Goal: Contribute content

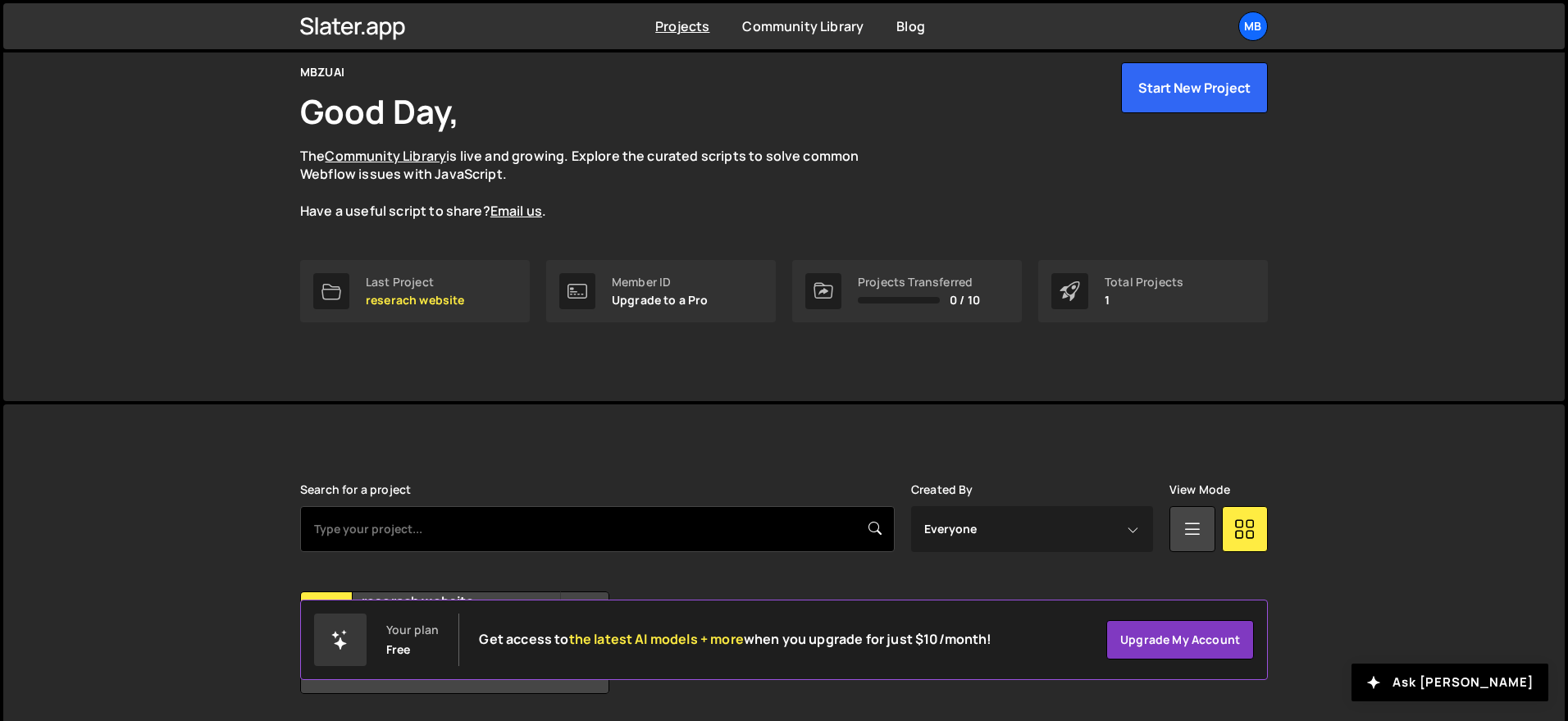
scroll to position [124, 0]
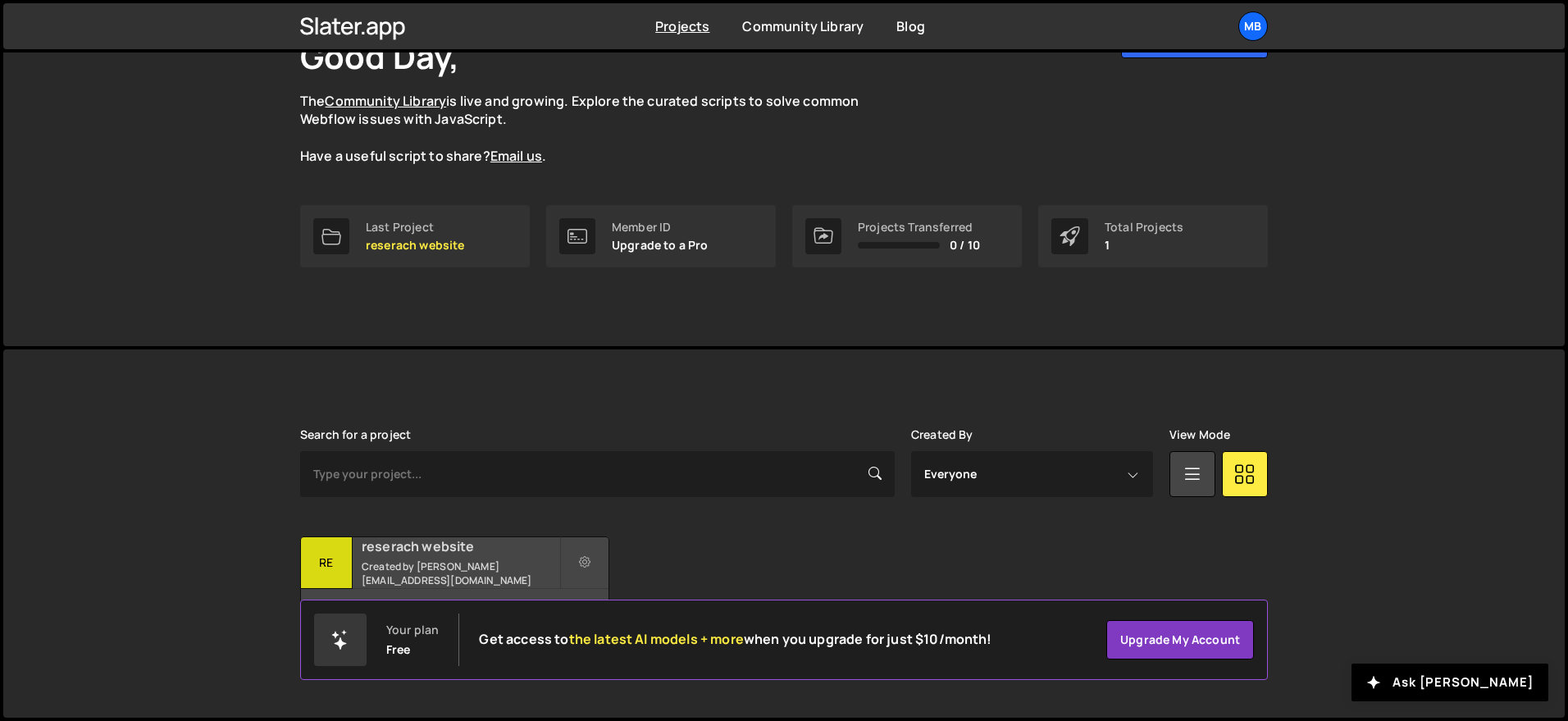
click at [477, 555] on h2 "reserach website" at bounding box center [460, 546] width 198 height 18
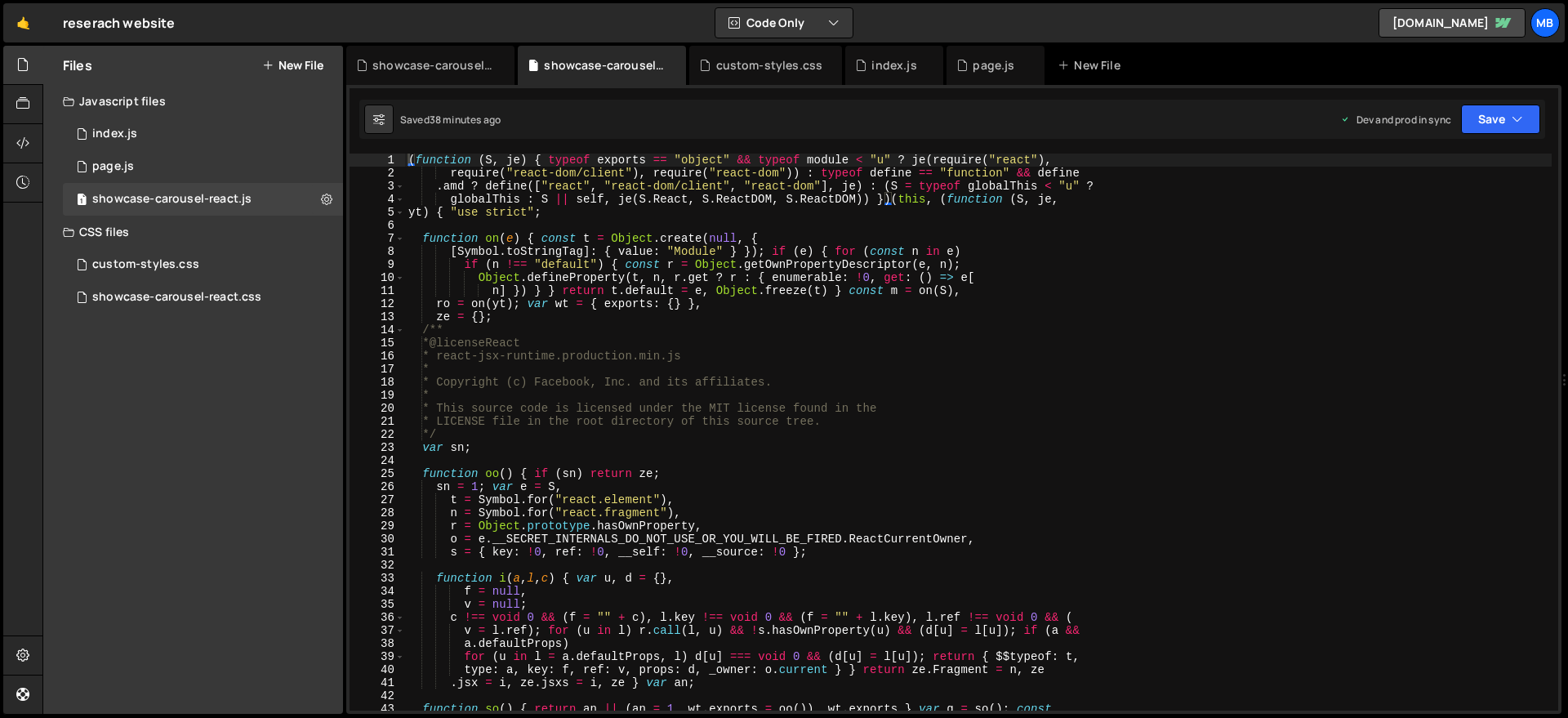
click at [598, 214] on div "( function ( S , je ) { typeof exports == "object" && typeof module < "u" ? je …" at bounding box center [977, 445] width 1146 height 584
type textarea "window.initCarousel = Zr, window.MyCarousel = { init: Zr } }));"
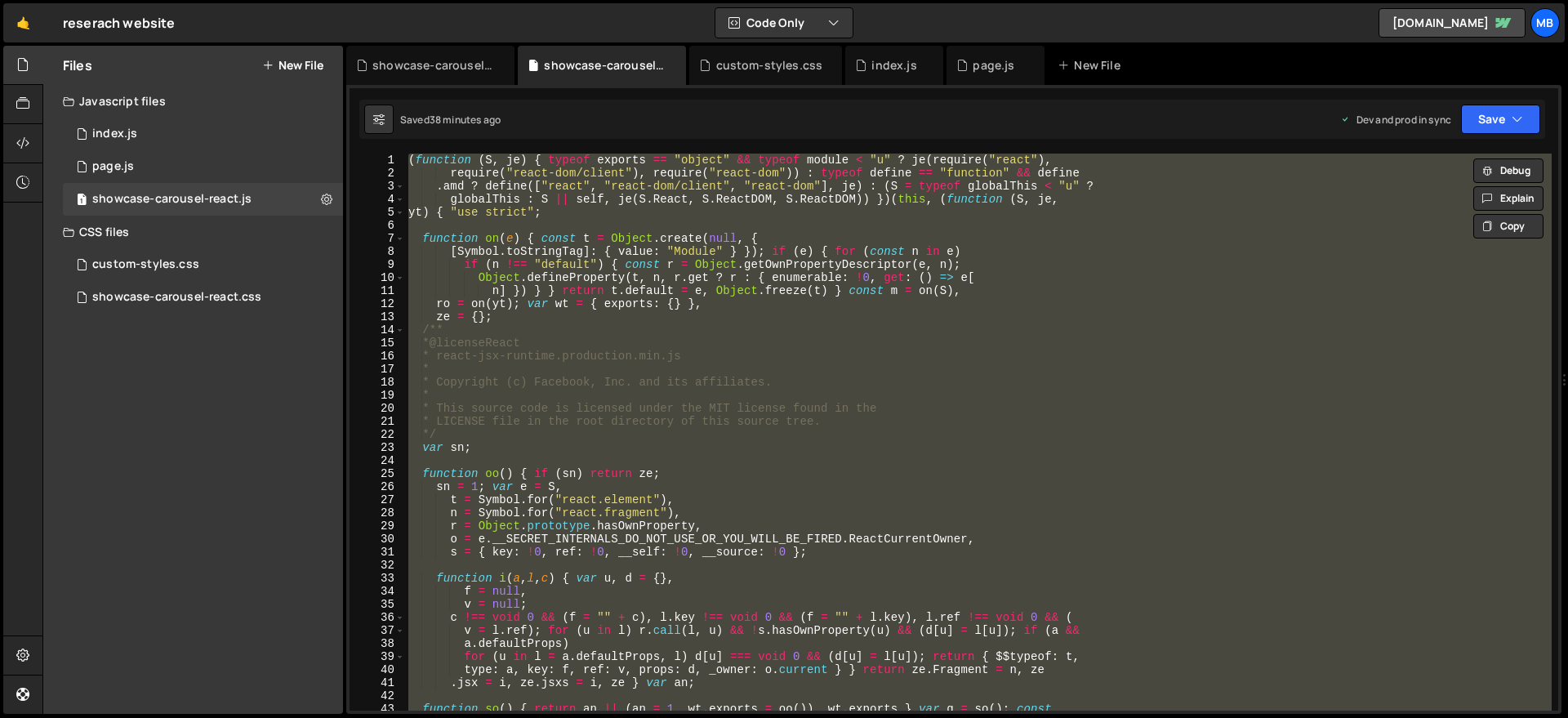
paste textarea
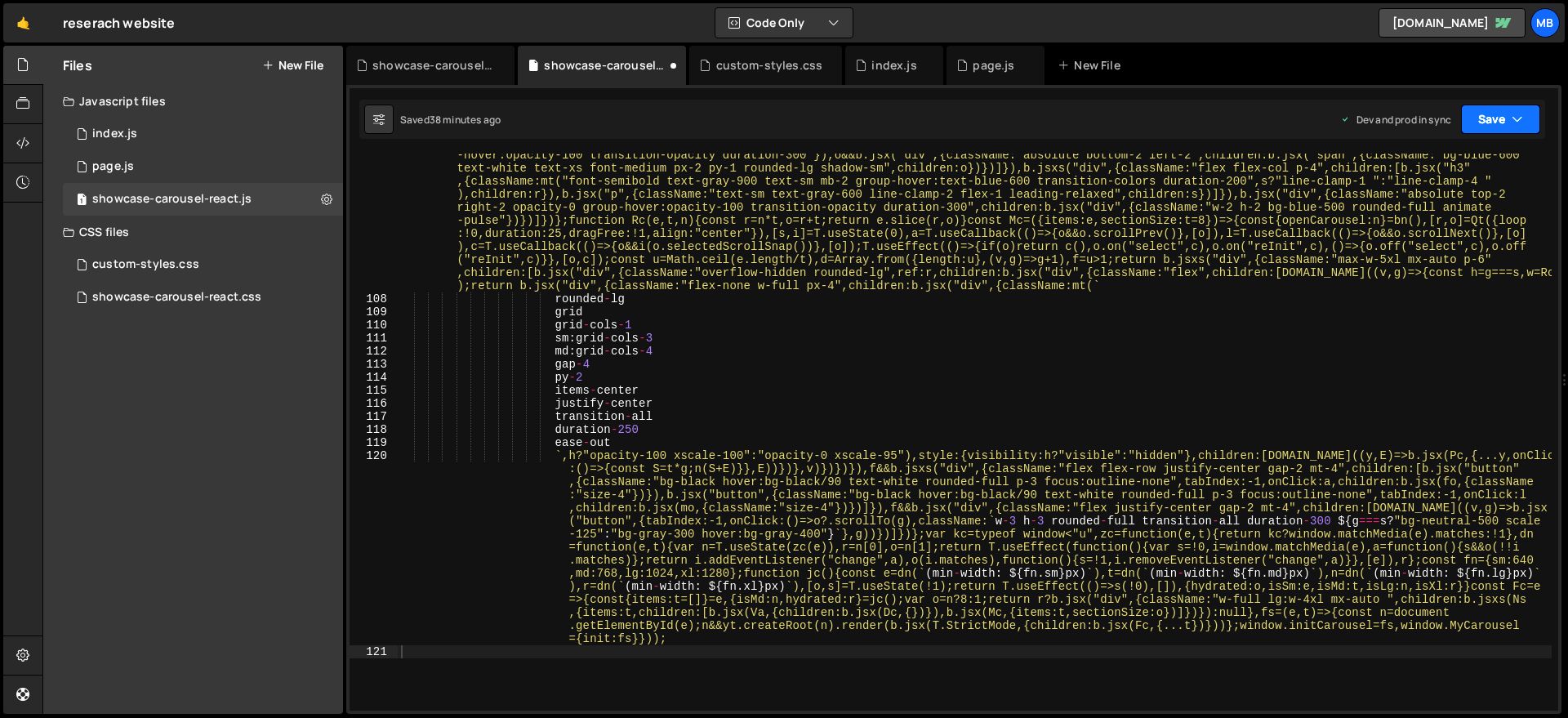
drag, startPoint x: 1490, startPoint y: 118, endPoint x: 1495, endPoint y: 134, distance: 16.8
click at [1490, 118] on button "Save" at bounding box center [1501, 119] width 80 height 30
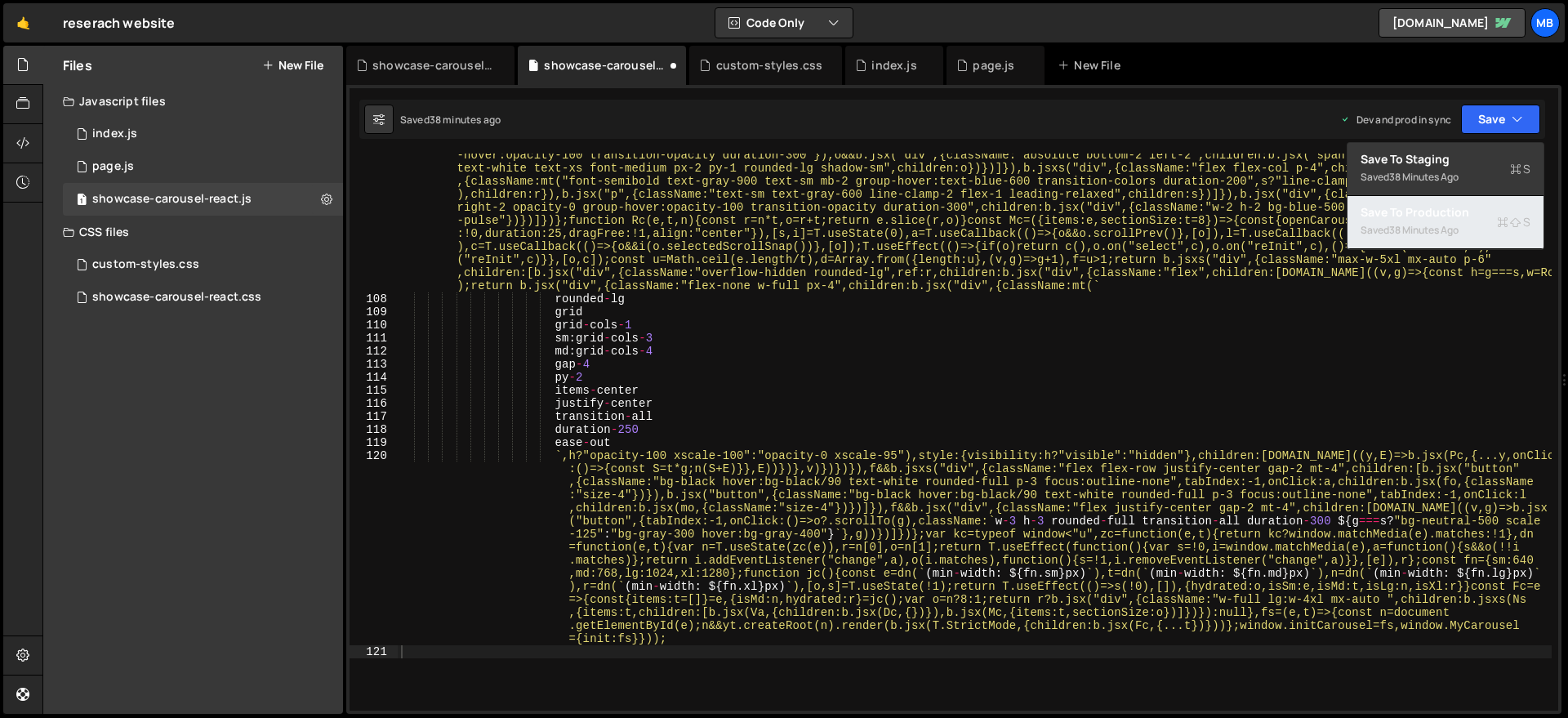
click at [1471, 232] on div "Saved 38 minutes ago" at bounding box center [1446, 231] width 170 height 20
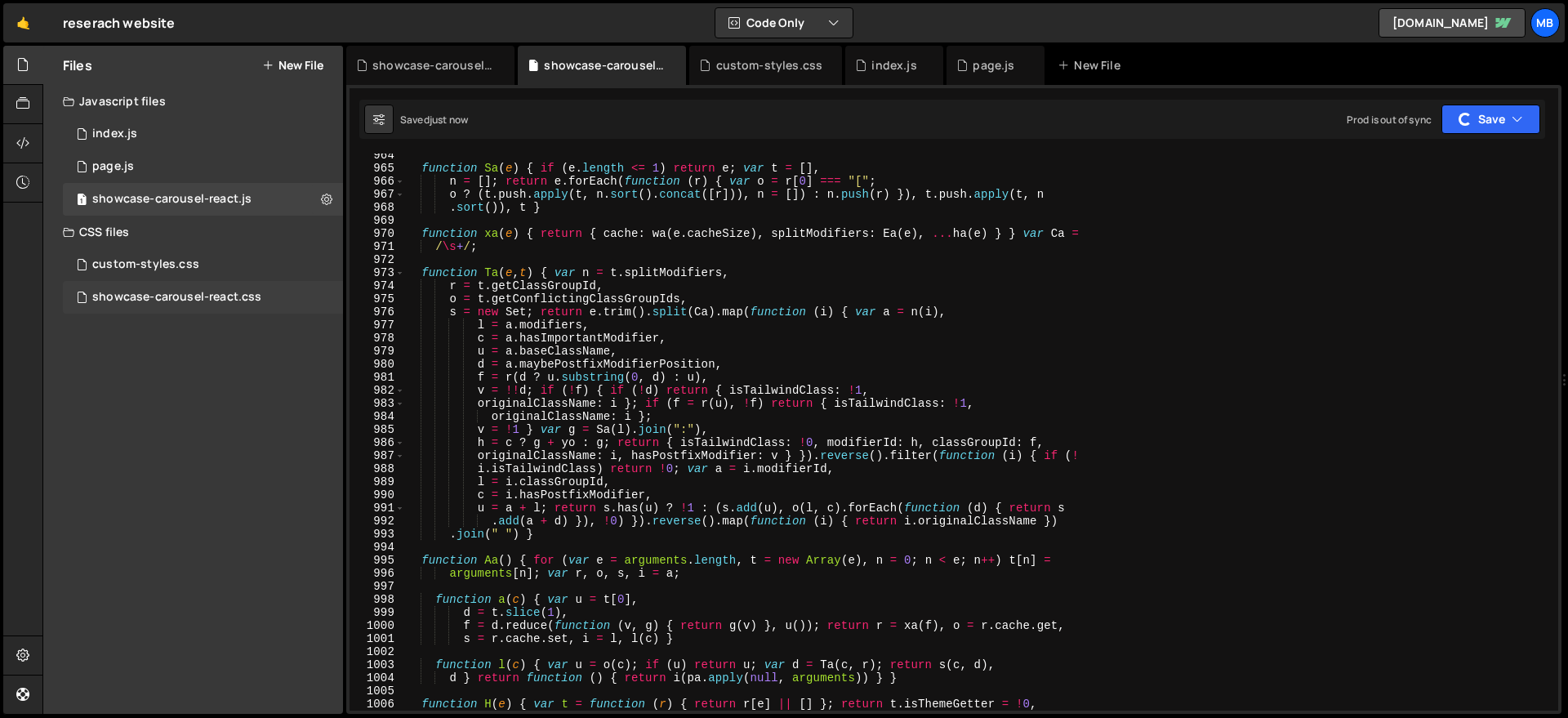
click at [216, 290] on div "showcase-carousel-react.css" at bounding box center [177, 297] width 169 height 15
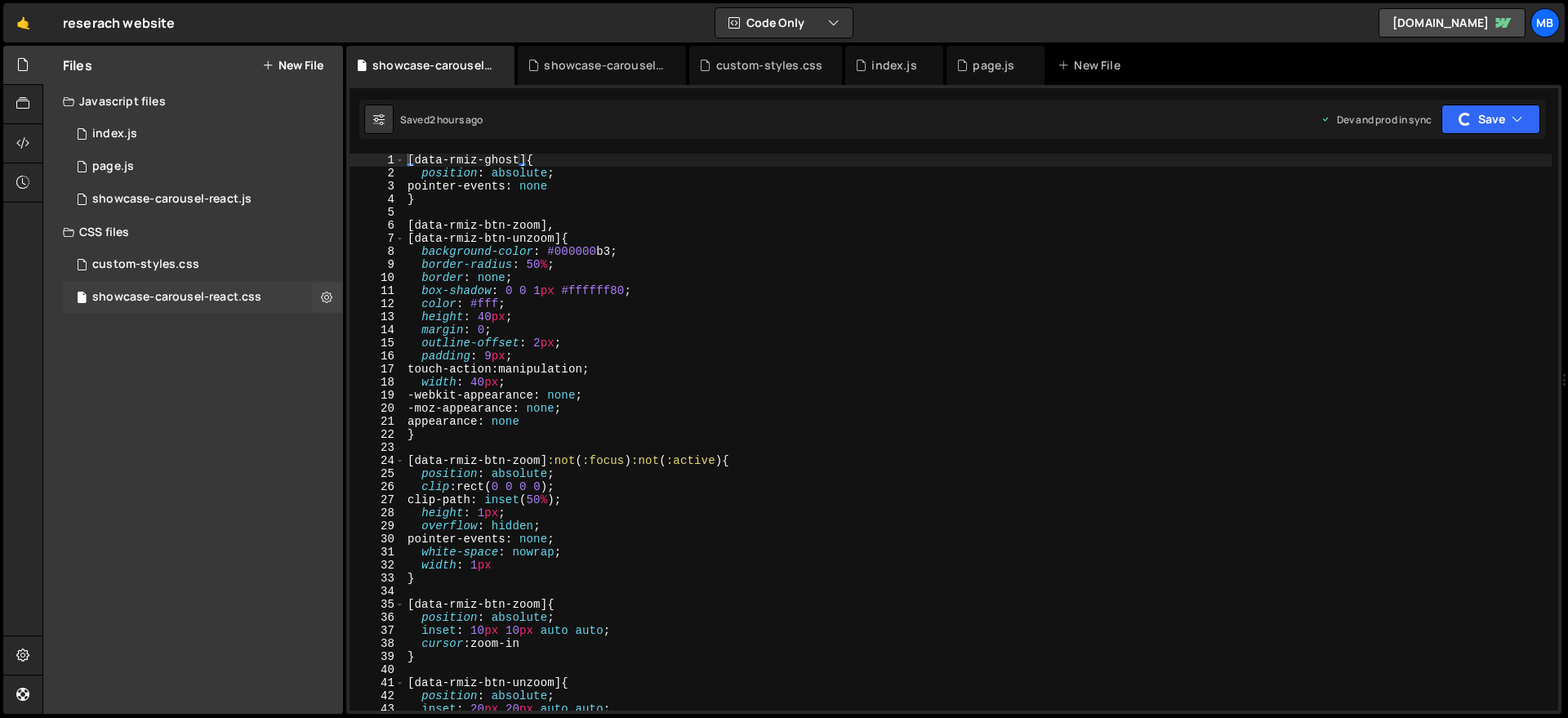
click at [216, 290] on div "showcase-carousel-react.css" at bounding box center [177, 297] width 169 height 15
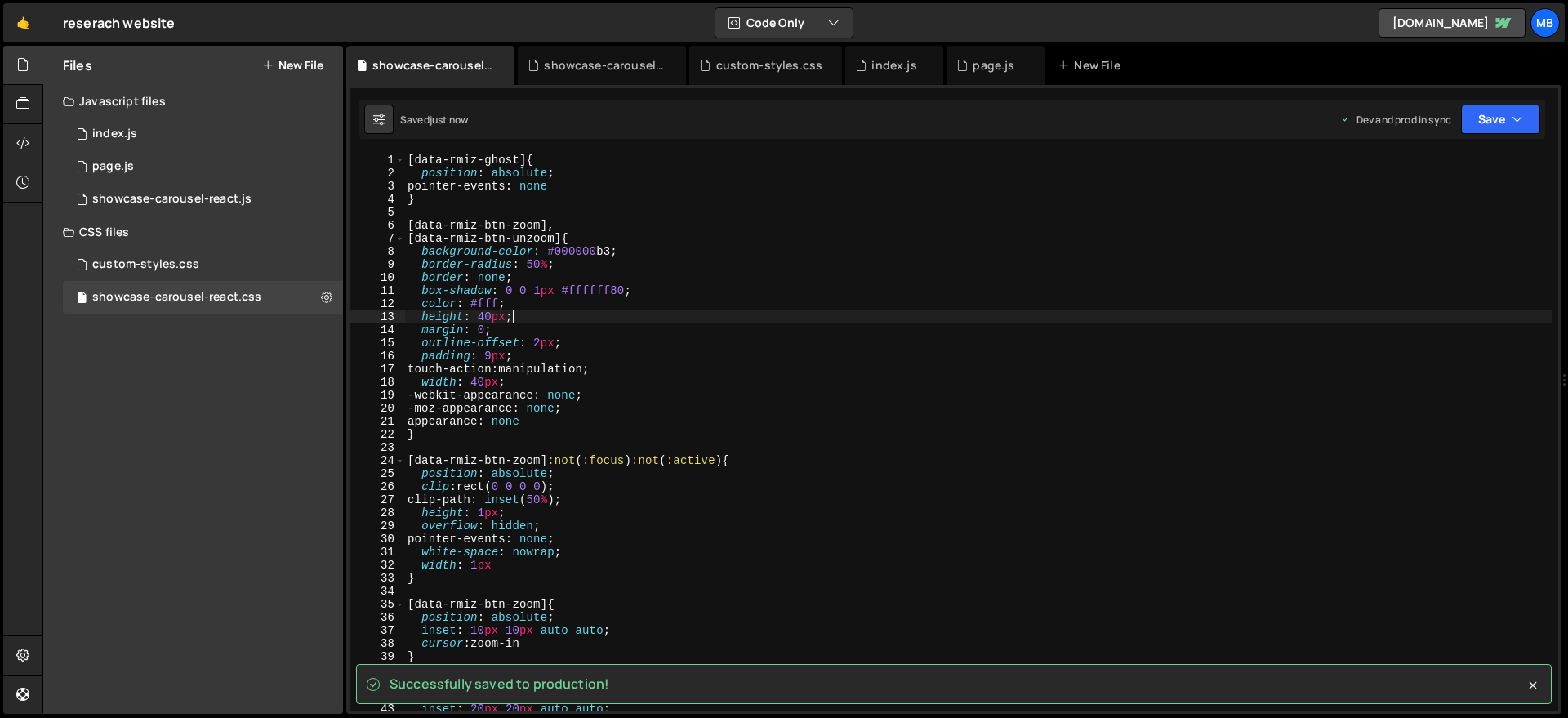
click at [744, 312] on div "[ data-rmiz-ghost ] { position : absolute ; pointer-events : none } [ data-rmiz…" at bounding box center [978, 445] width 1147 height 584
type textarea "}"
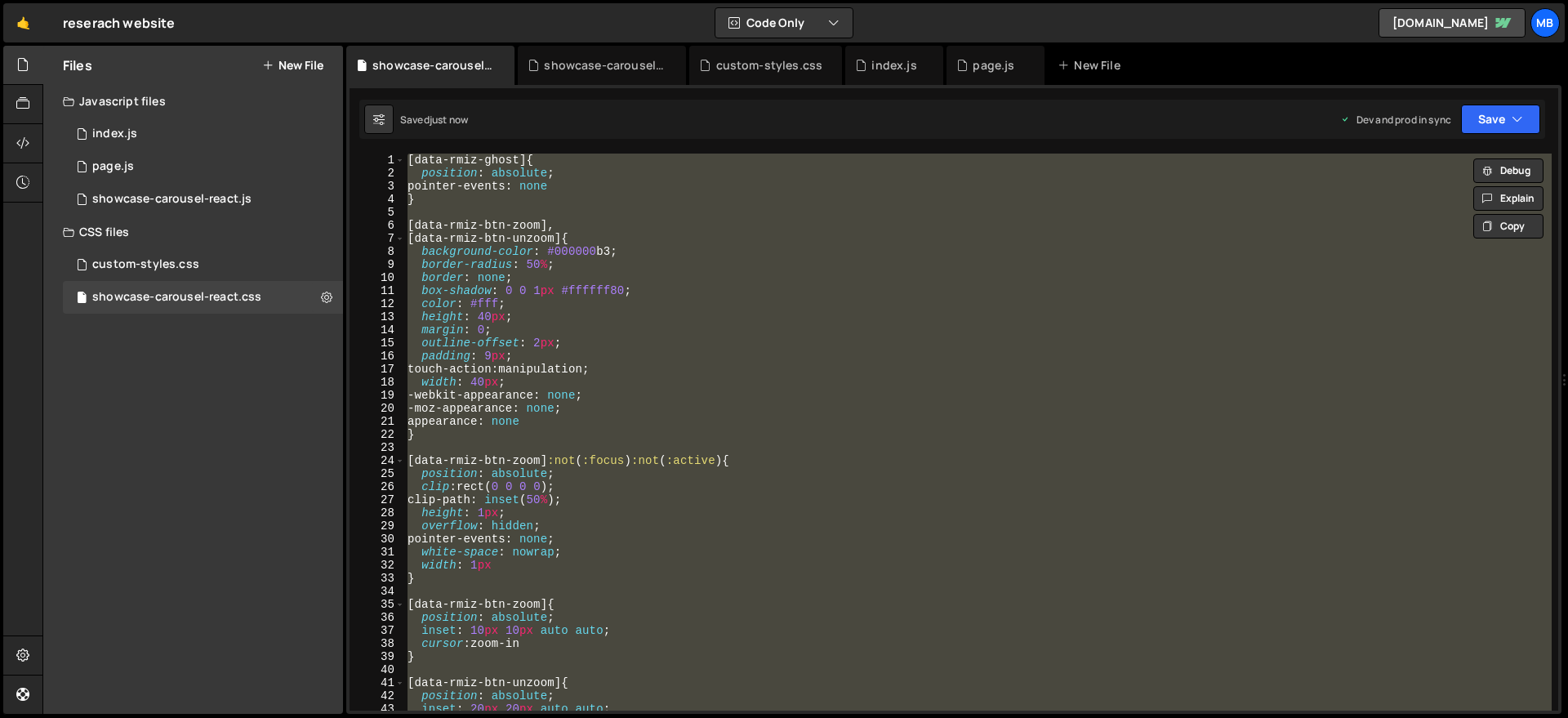
paste textarea
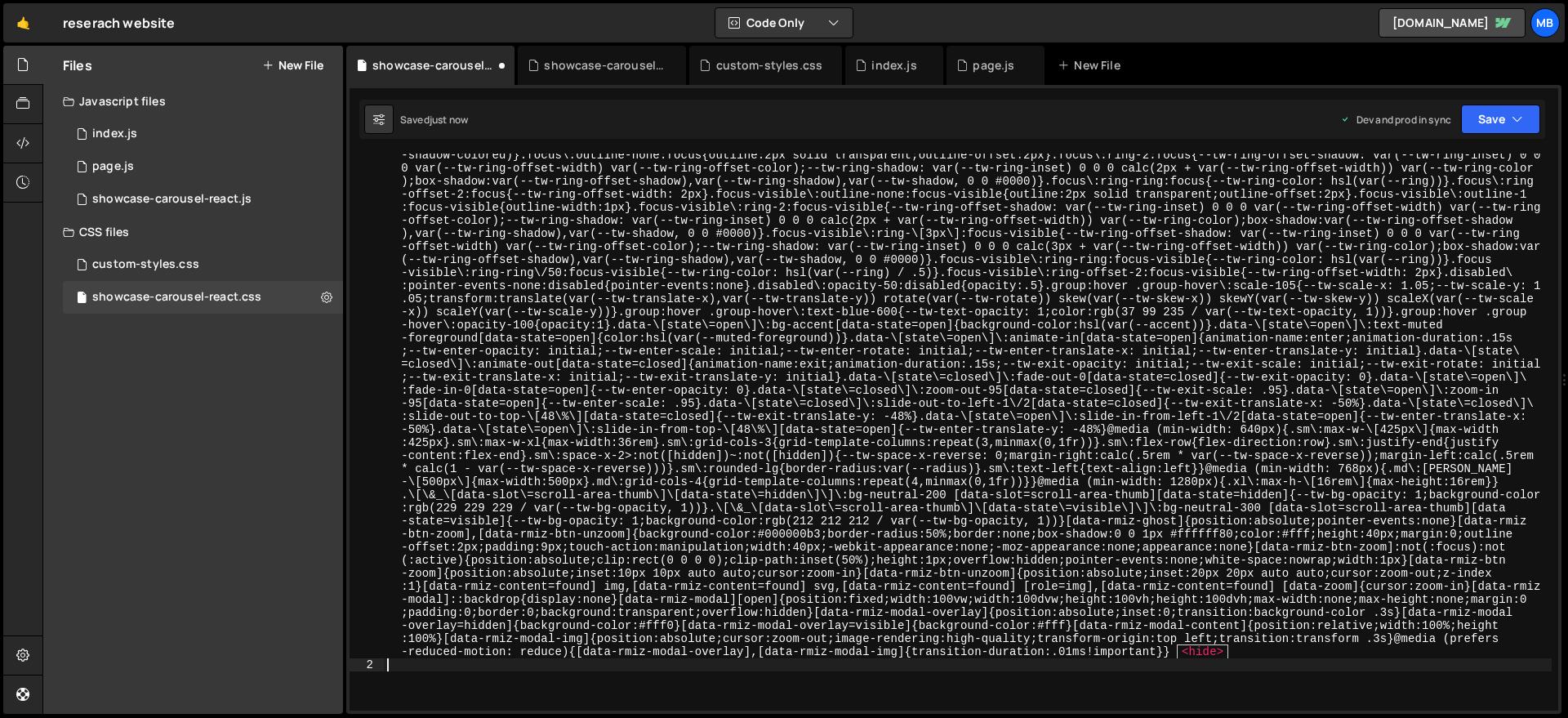
scroll to position [1600, 0]
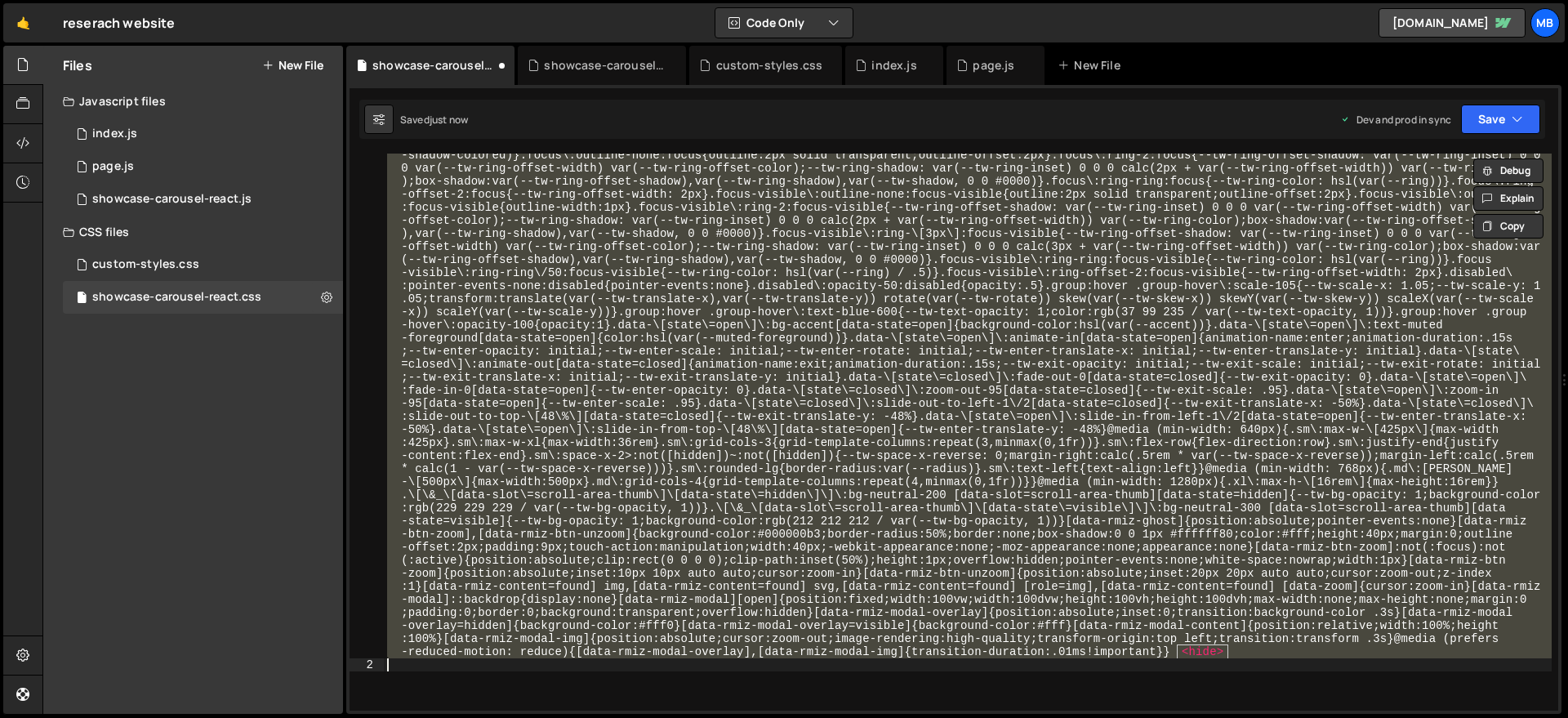
paste textarea
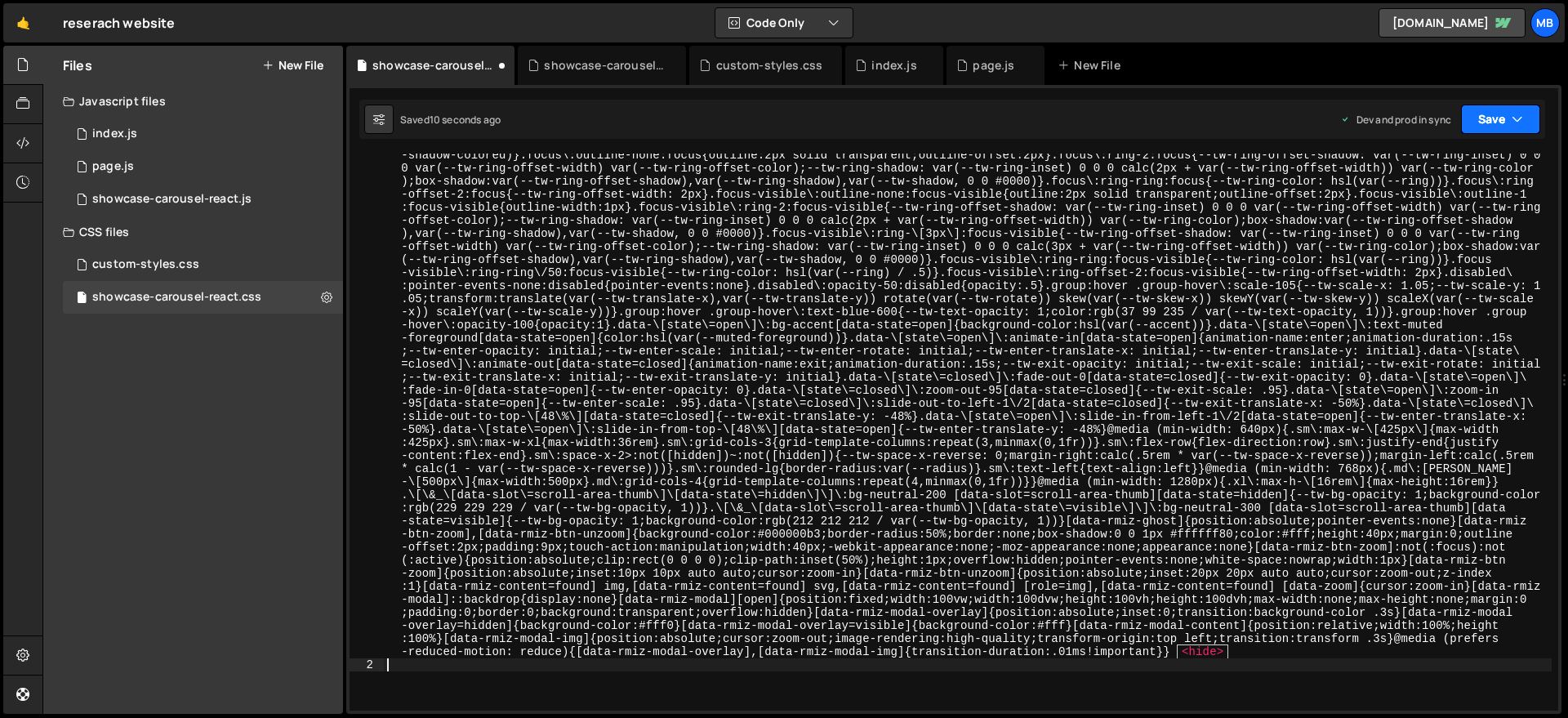
click at [1484, 128] on button "Save" at bounding box center [1501, 119] width 80 height 30
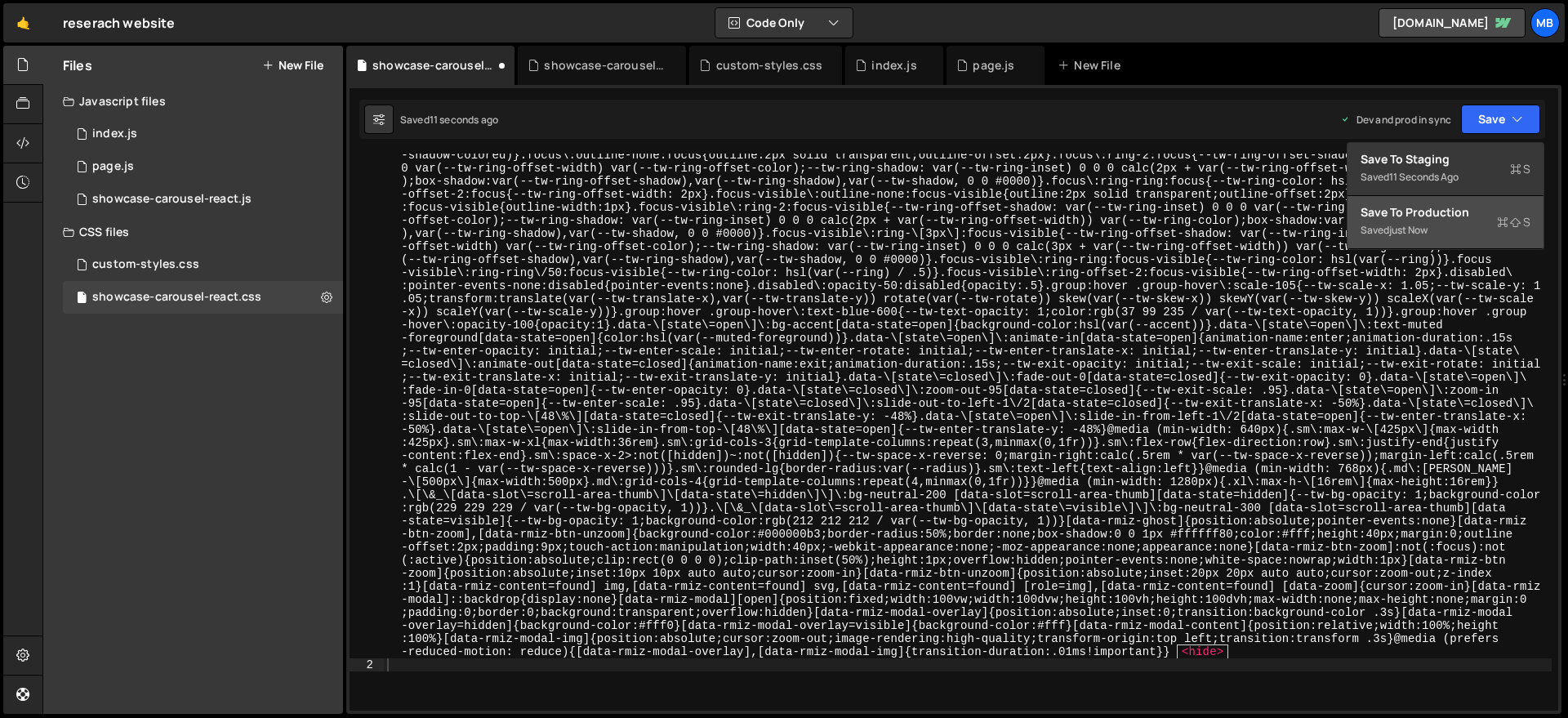
click at [1480, 221] on div "Saved just now" at bounding box center [1446, 231] width 170 height 20
